Goal: Check status: Check status

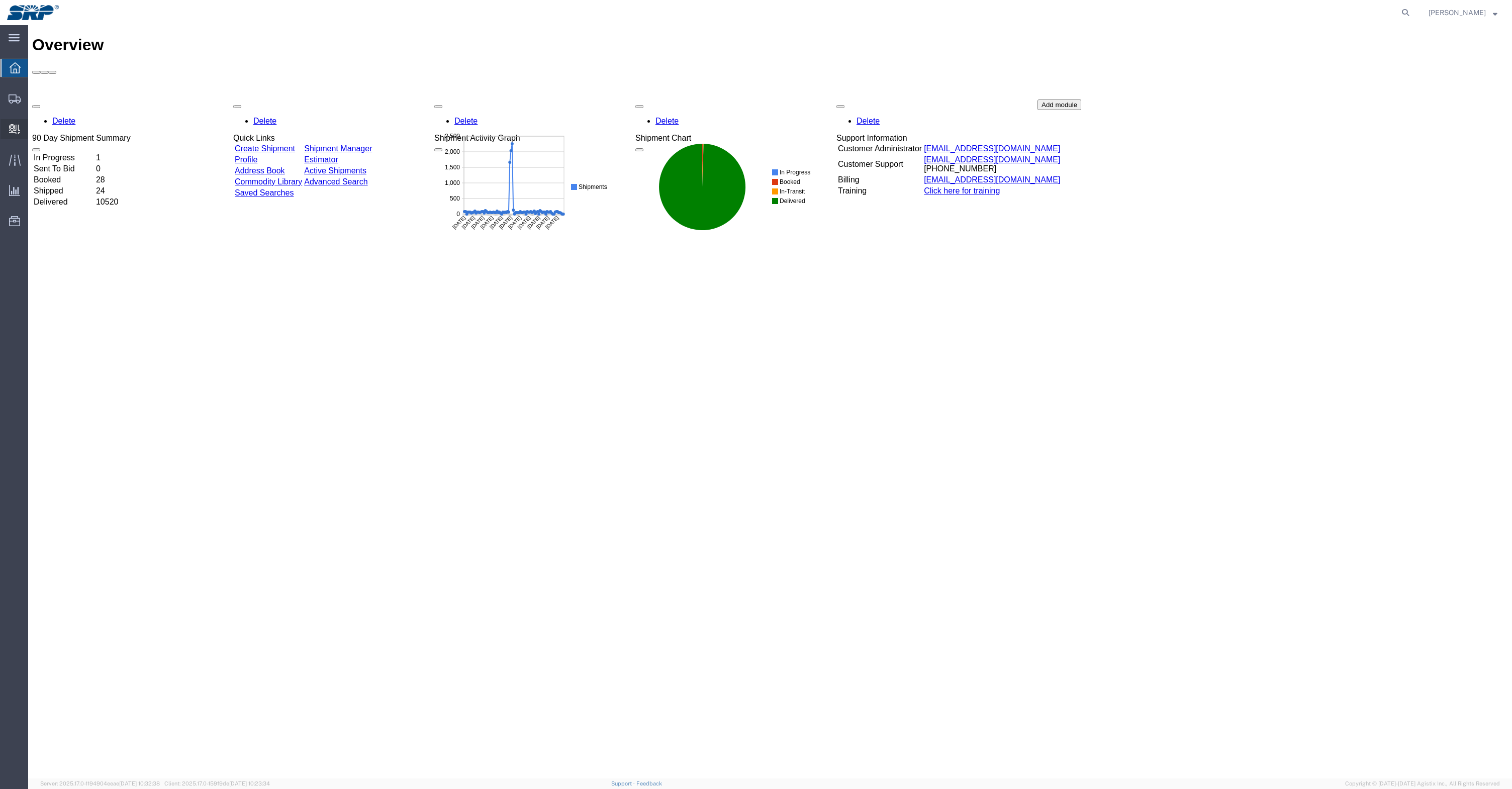
click at [11, 130] on icon at bounding box center [15, 129] width 11 height 10
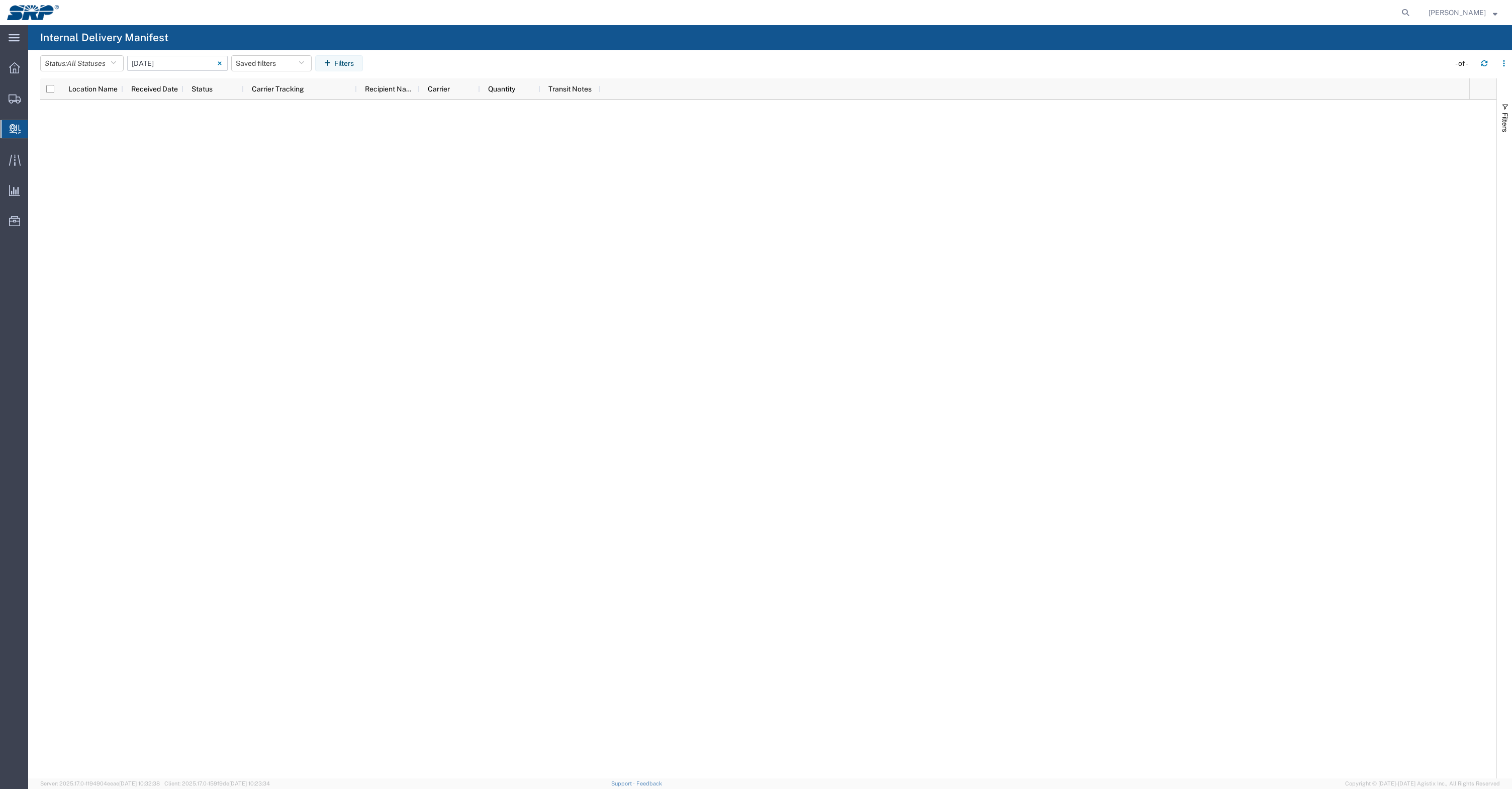
click at [219, 66] on svg-icon at bounding box center [220, 63] width 8 height 8
click at [1502, 111] on button "Filters" at bounding box center [1504, 118] width 15 height 54
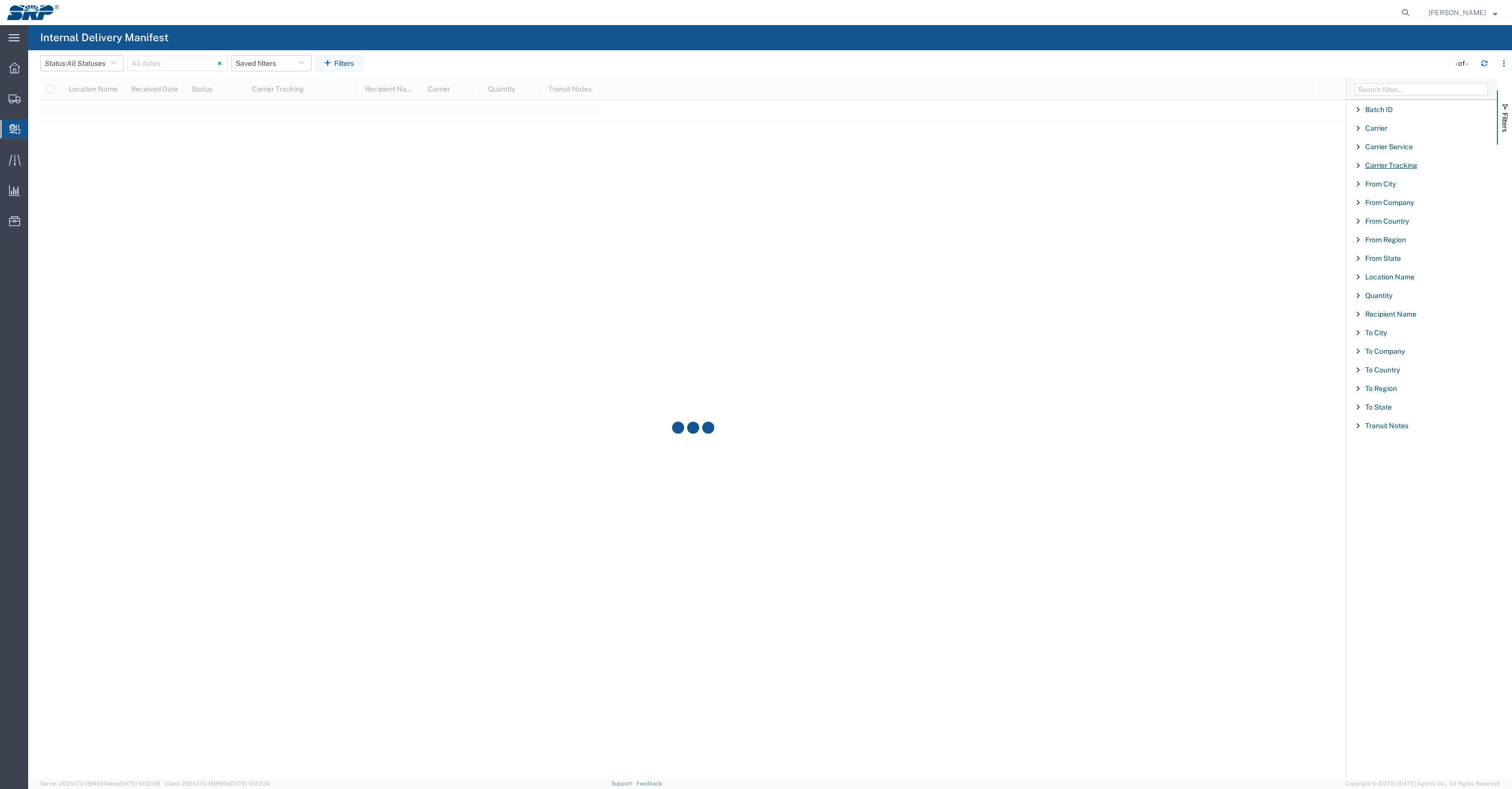
click at [1394, 165] on span "Carrier Tracking" at bounding box center [1391, 165] width 52 height 8
click at [1397, 167] on span "Carrier Tracking" at bounding box center [1391, 165] width 52 height 8
click at [1393, 165] on span "Carrier Tracking" at bounding box center [1391, 165] width 52 height 8
click at [1387, 194] on span "starts with" at bounding box center [1381, 192] width 34 height 10
click at [1385, 230] on span "contains" at bounding box center [1418, 226] width 116 height 15
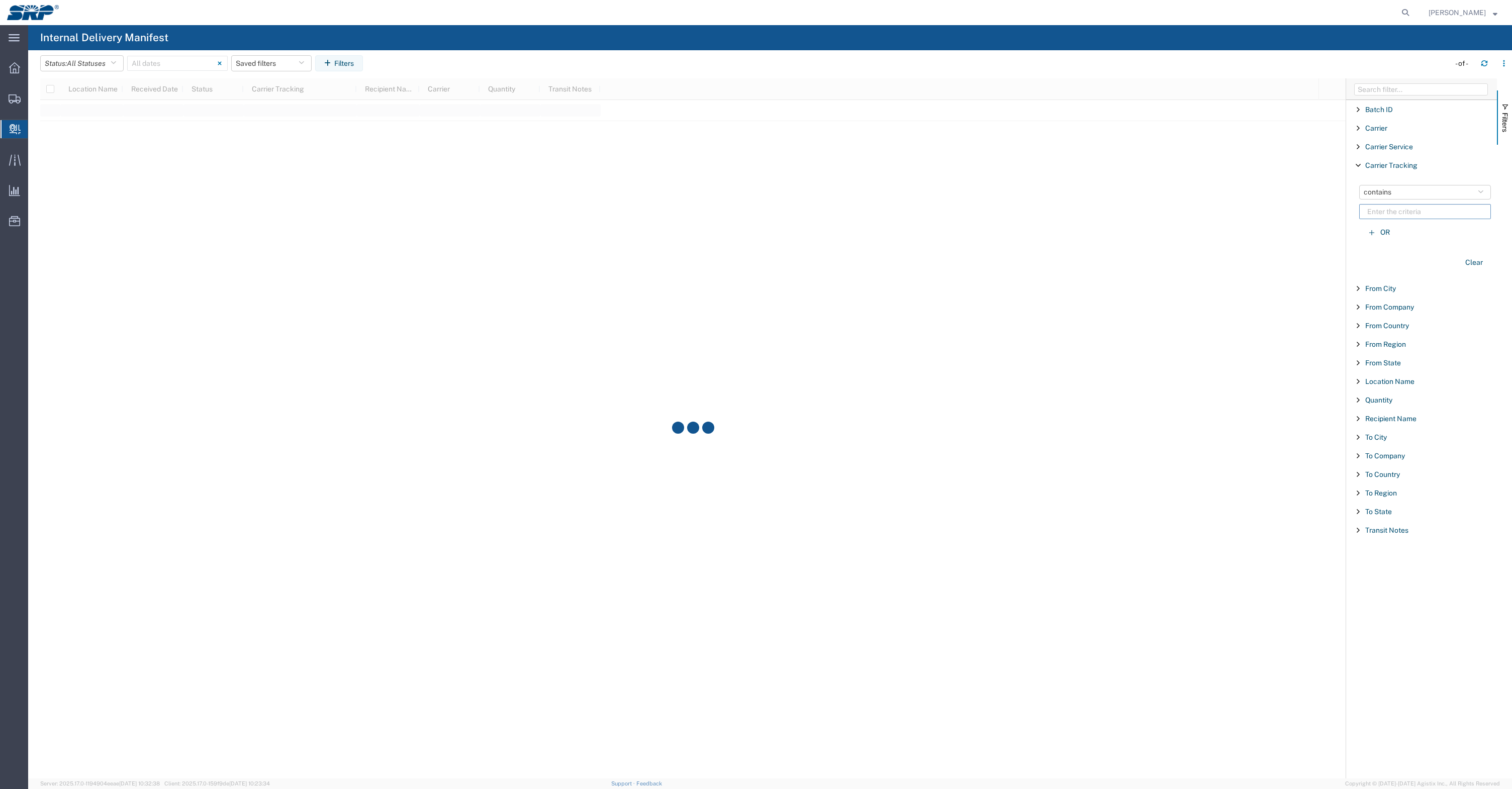
click at [1381, 209] on input "Filter List 18 Filters" at bounding box center [1425, 212] width 131 height 15
type input "2235817"
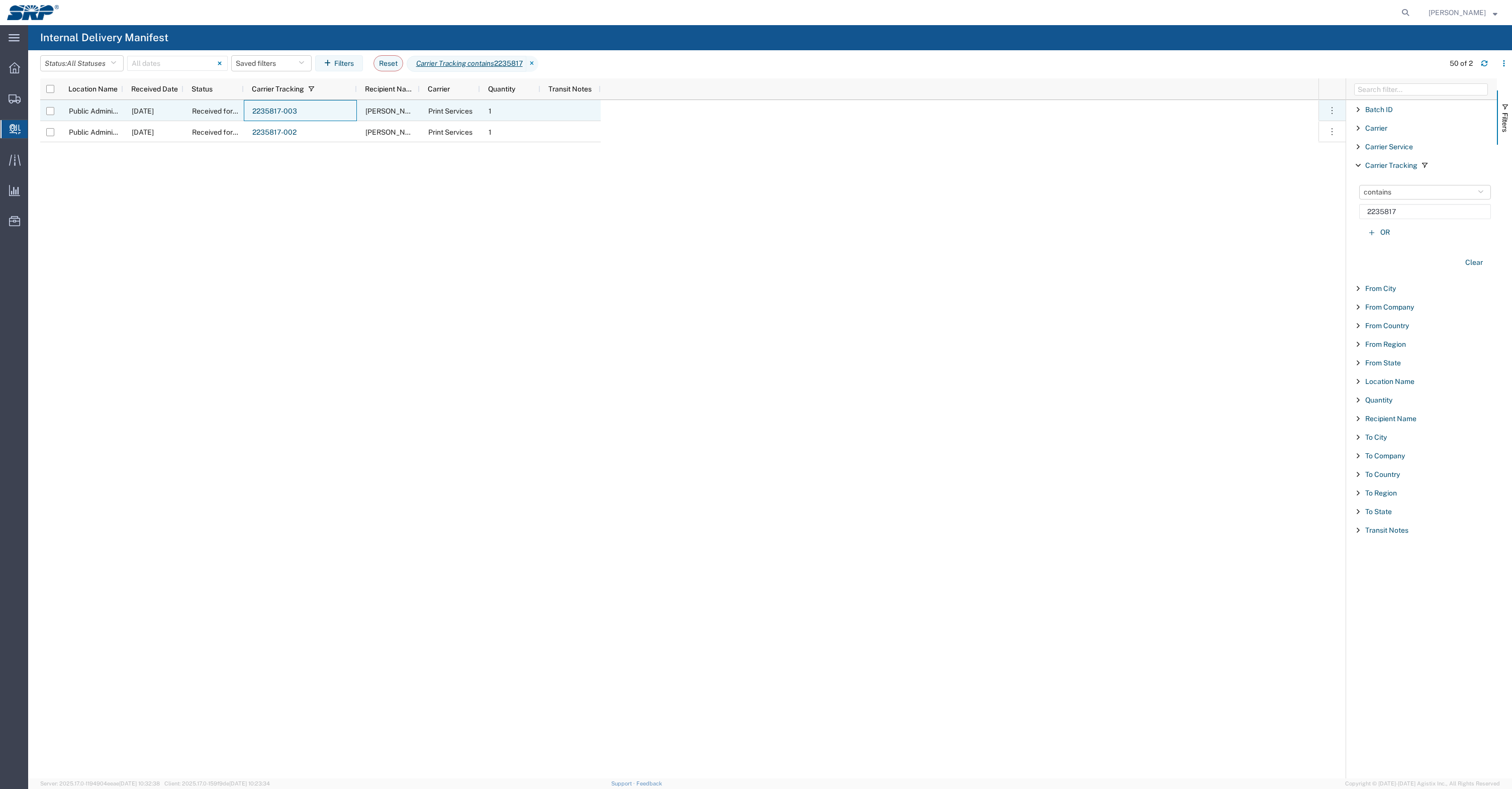
click at [276, 112] on link "2235817-003" at bounding box center [274, 111] width 45 height 8
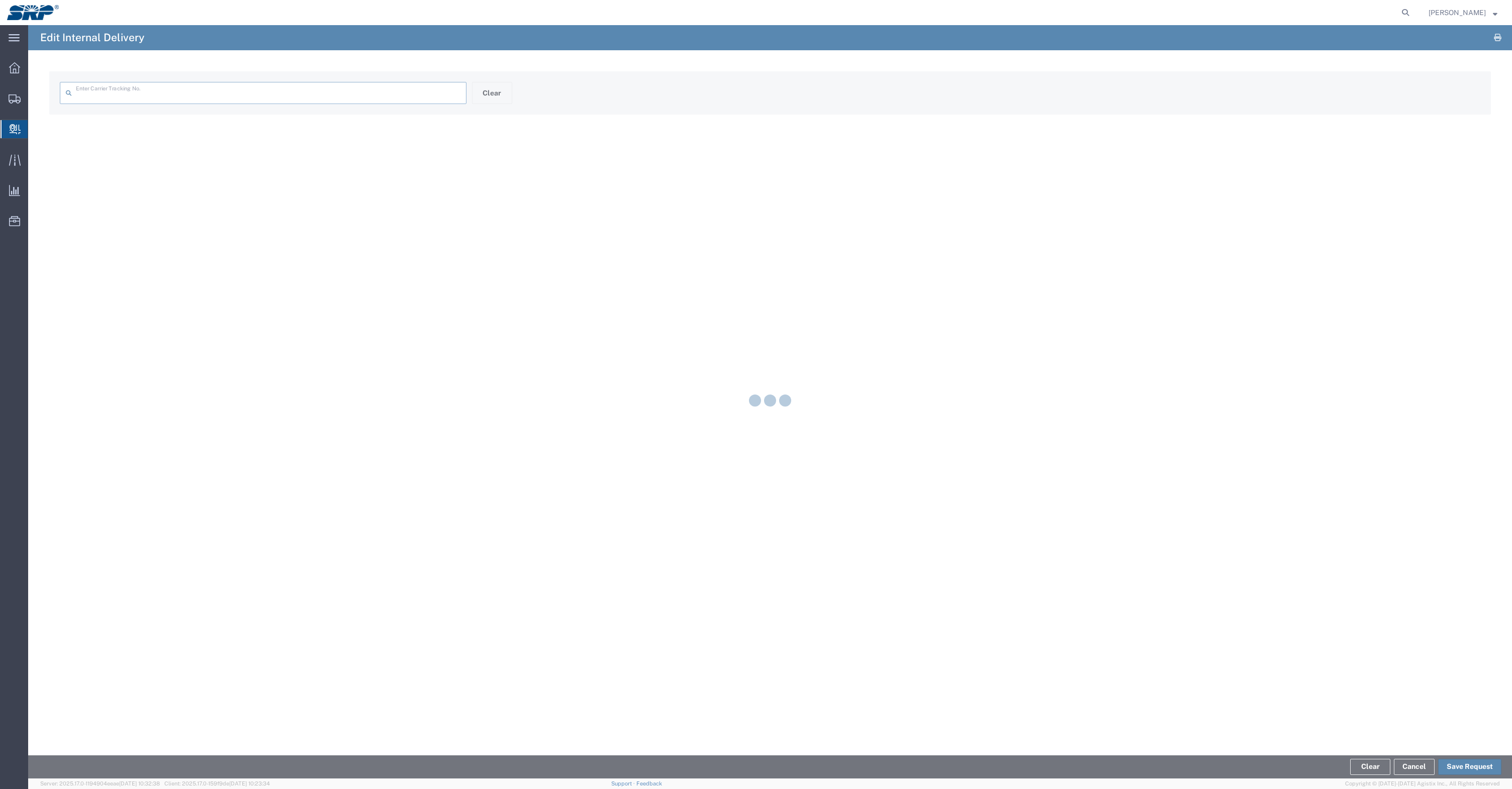
type input "2235817-003"
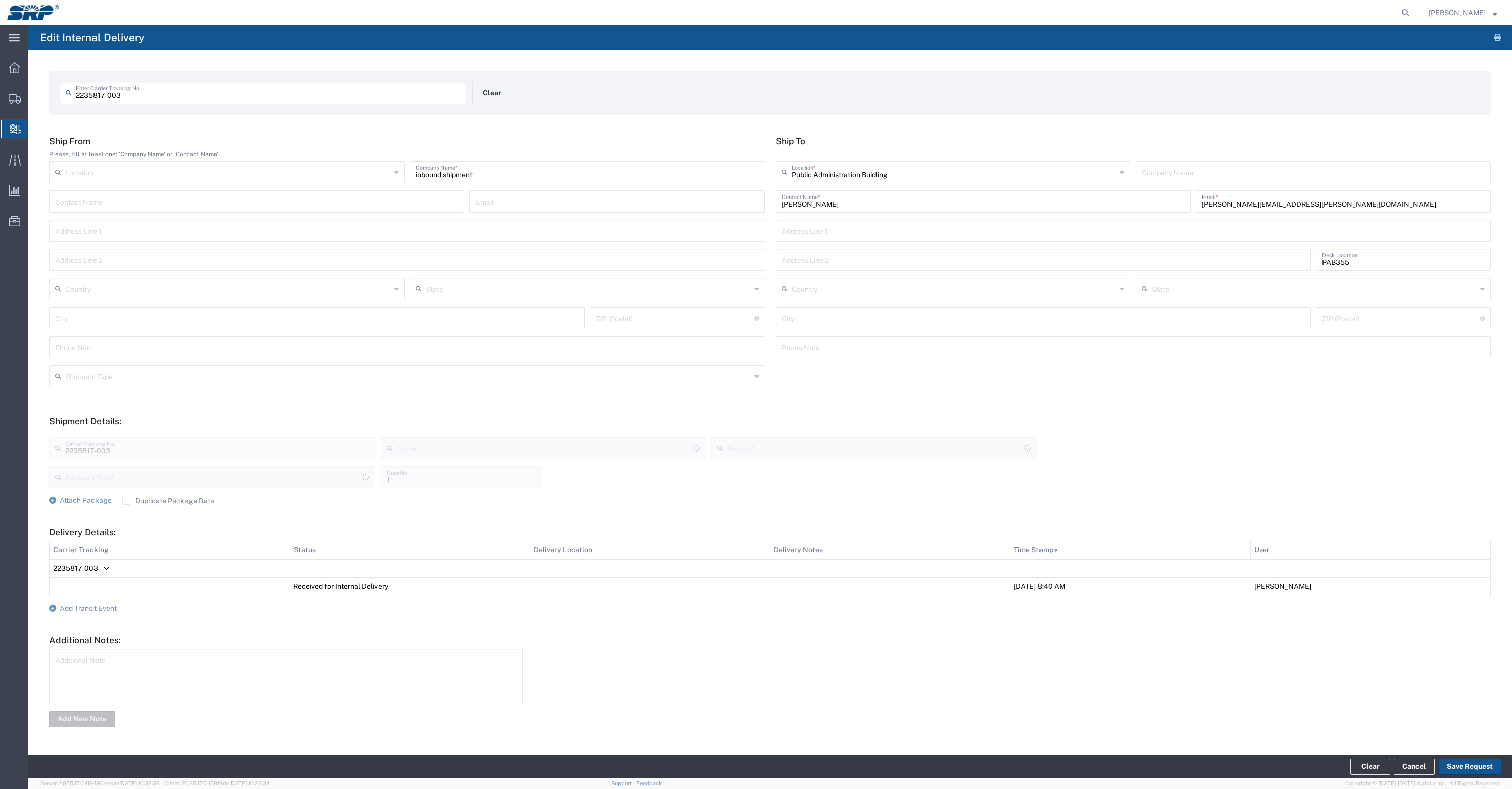
type input "Your Packaging"
type input "Inter-office"
type input "Print Services"
click at [1336, 261] on input "PAB355" at bounding box center [1403, 259] width 163 height 18
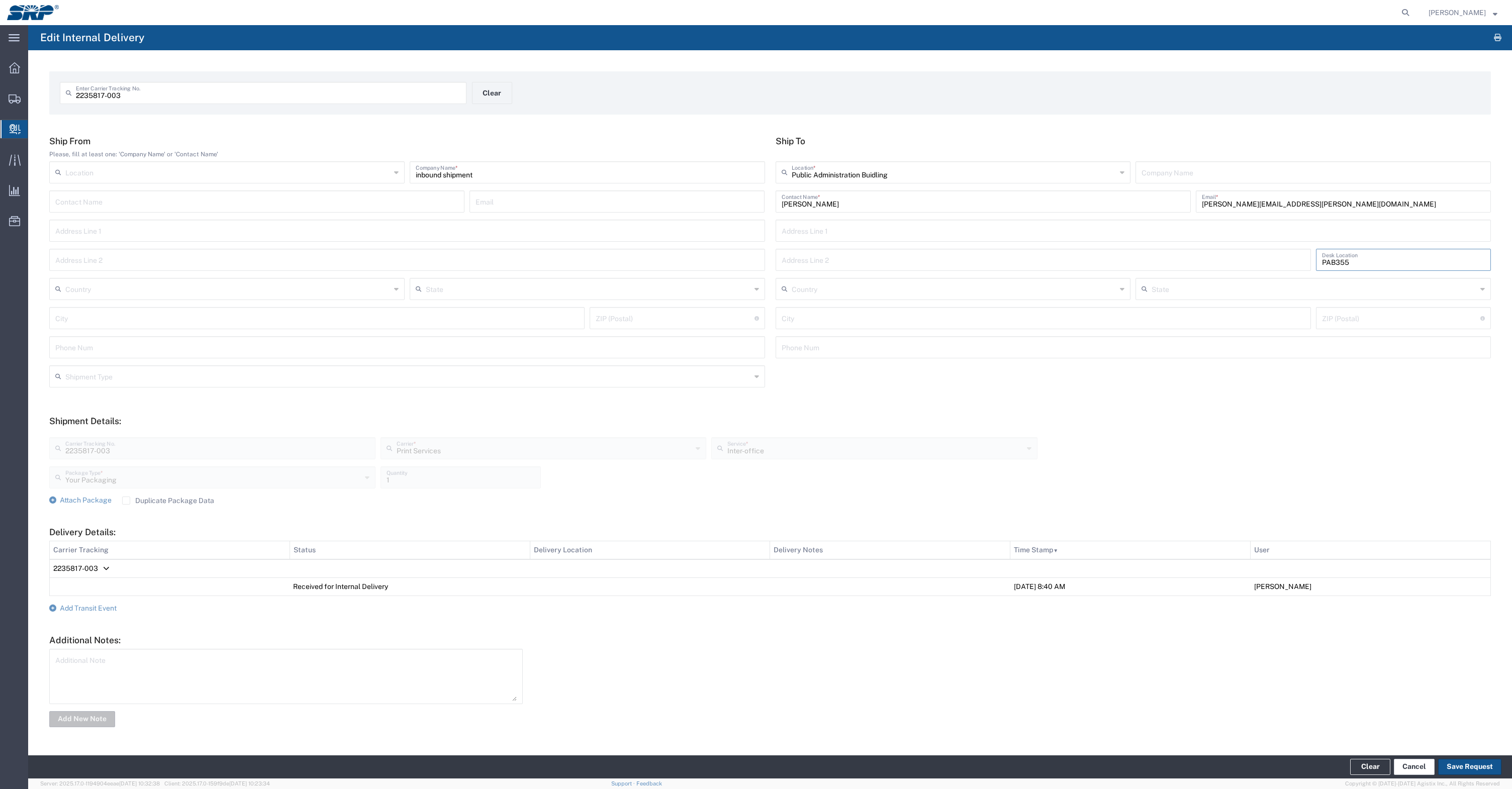
click at [1420, 770] on link "Cancel" at bounding box center [1414, 767] width 41 height 16
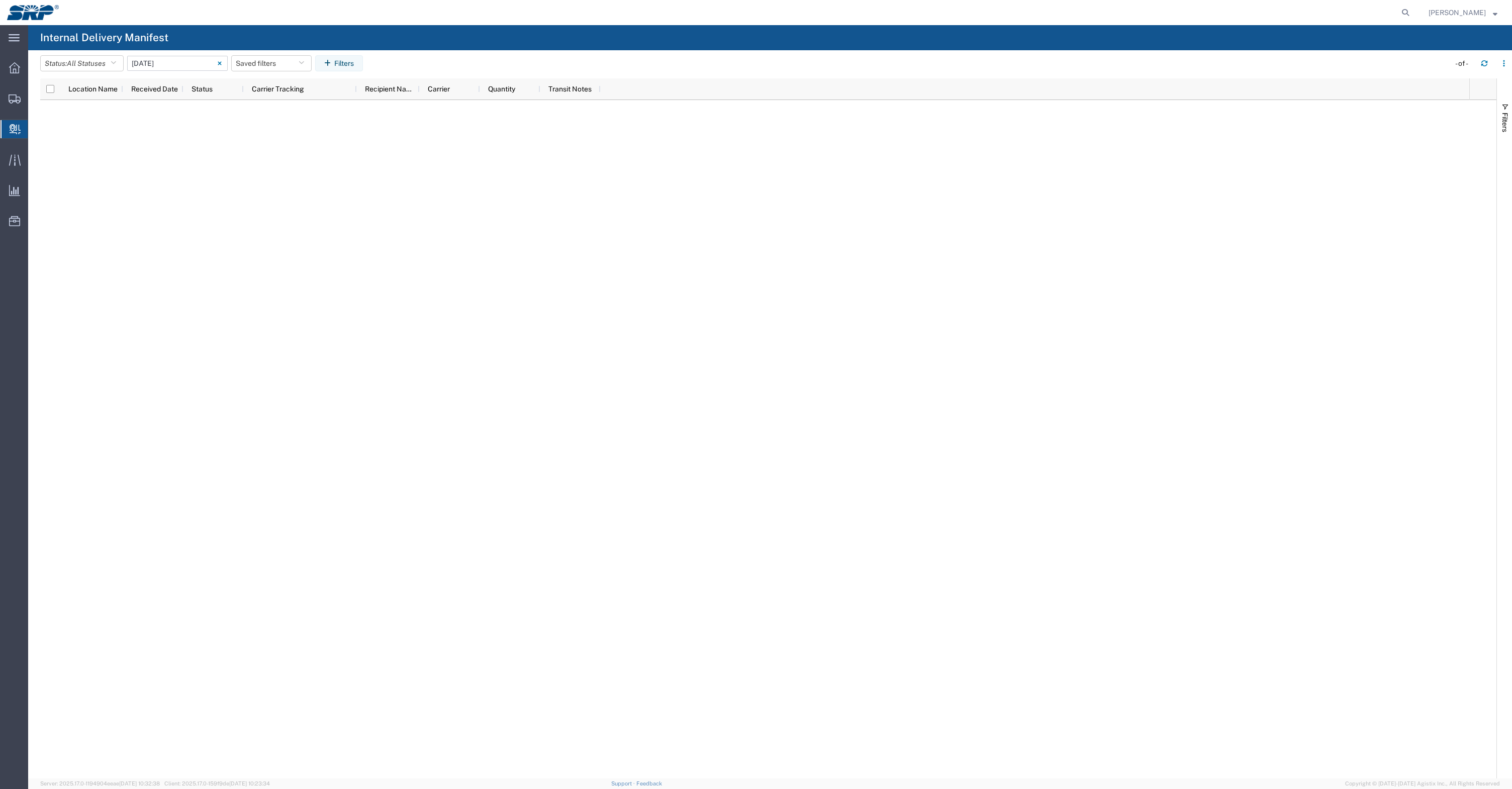
click at [221, 64] on icon at bounding box center [219, 63] width 3 height 3
